Goal: Task Accomplishment & Management: Manage account settings

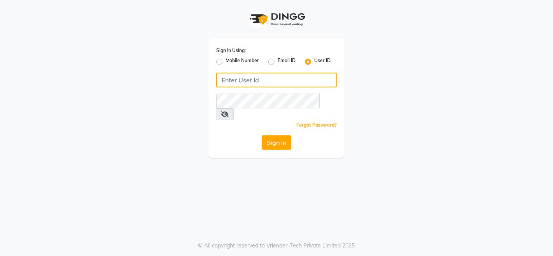
click at [274, 84] on input "Username" at bounding box center [276, 80] width 121 height 15
type input "Sarisha"
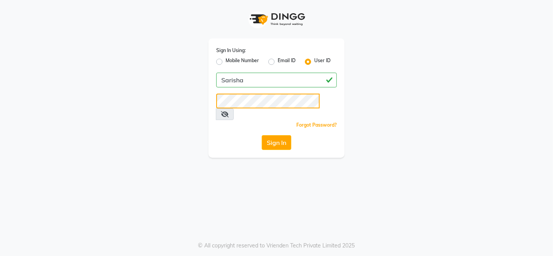
click at [262, 135] on button "Sign In" at bounding box center [277, 142] width 30 height 15
